Goal: Find specific fact: Find specific fact

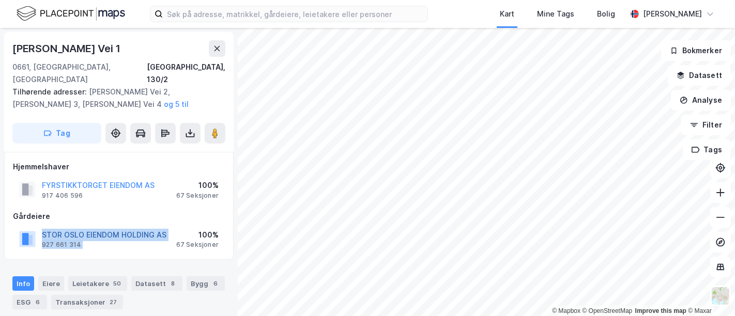
drag, startPoint x: 177, startPoint y: 222, endPoint x: 42, endPoint y: 224, distance: 134.5
click at [42, 227] on div "STOR OSLO EIENDOM HOLDING AS 927 661 314 100% 67 Seksjoner" at bounding box center [119, 239] width 212 height 25
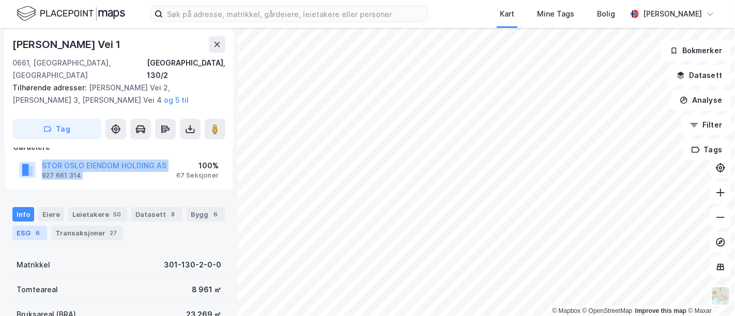
scroll to position [115, 0]
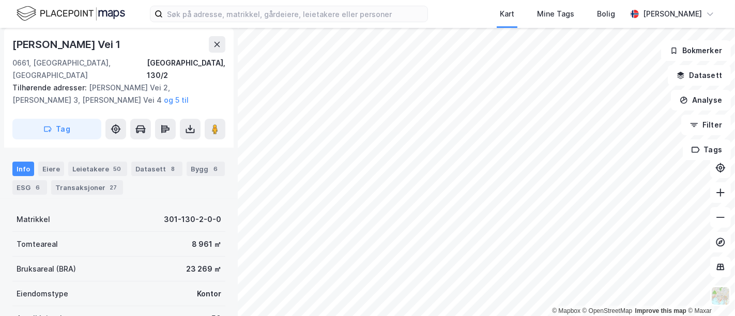
click at [3, 189] on div "Karoline [STREET_ADDRESS], 130/2 Tilhørende adresser: [PERSON_NAME] Vei 2, [PER…" at bounding box center [119, 172] width 238 height 289
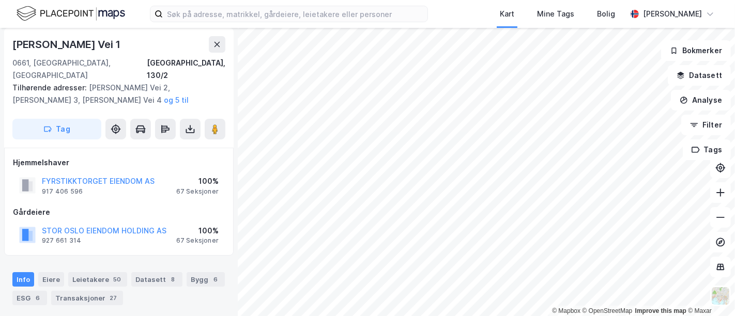
scroll to position [0, 0]
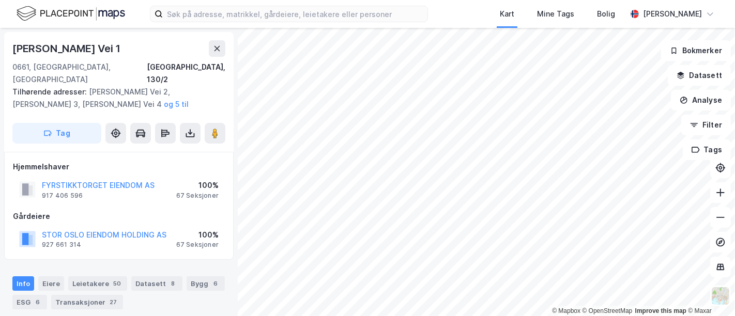
click at [123, 51] on div "[PERSON_NAME] Vei 1" at bounding box center [67, 48] width 110 height 17
drag, startPoint x: 147, startPoint y: 47, endPoint x: -9, endPoint y: 43, distance: 155.7
click at [0, 43] on html "Kart Mine Tags Bolig [PERSON_NAME] © Mapbox © OpenStreetMap Improve this map © …" at bounding box center [367, 158] width 735 height 316
copy div "© Mapbox © OpenStreetMap Improve this map © [PERSON_NAME] Vei 1"
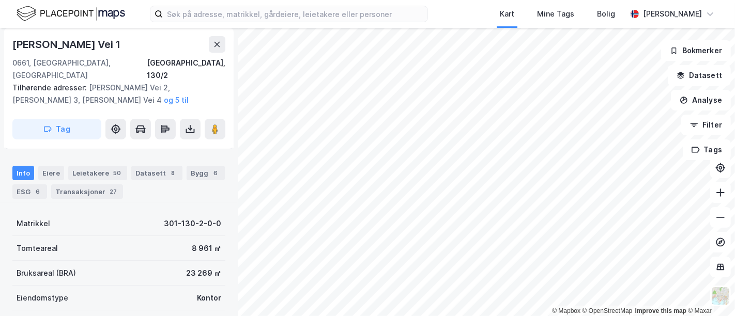
scroll to position [115, 0]
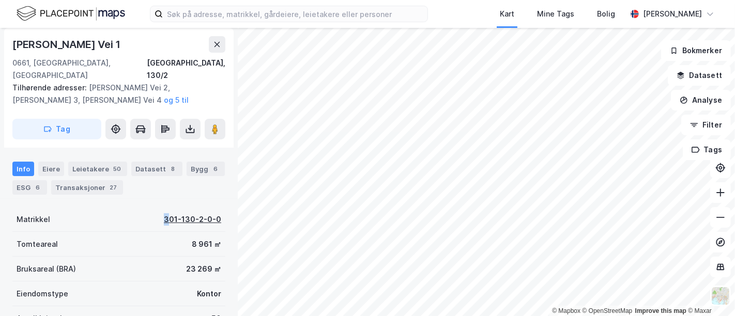
drag, startPoint x: 149, startPoint y: 209, endPoint x: 164, endPoint y: 207, distance: 15.1
click at [164, 207] on div "Matrikkel 301-130-2-0-0" at bounding box center [118, 219] width 213 height 25
click at [146, 207] on div "Matrikkel 301-130-2-0-0" at bounding box center [118, 219] width 213 height 25
drag, startPoint x: 147, startPoint y: 204, endPoint x: 211, endPoint y: 210, distance: 63.9
click at [211, 210] on div "Matrikkel 301-130-2-0-0" at bounding box center [118, 219] width 213 height 25
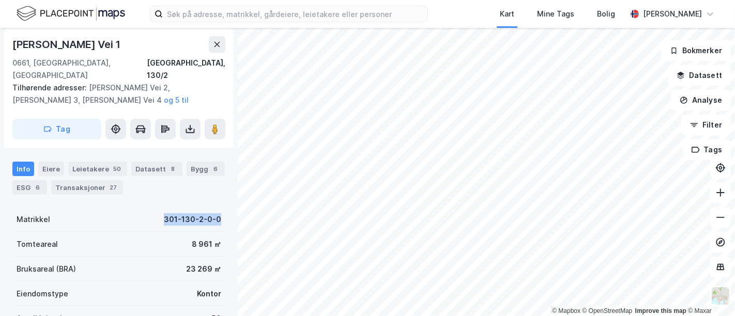
copy div "301-130-2-0-0"
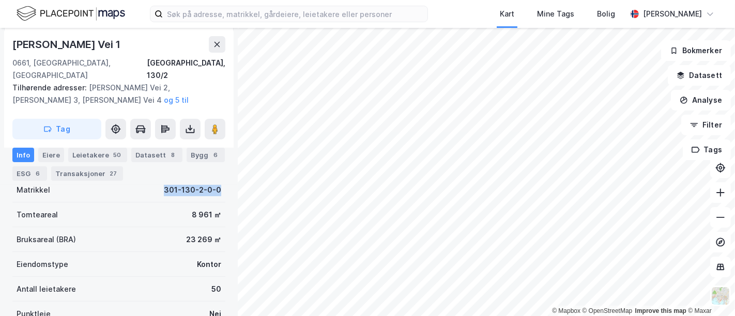
scroll to position [172, 0]
